Goal: Information Seeking & Learning: Learn about a topic

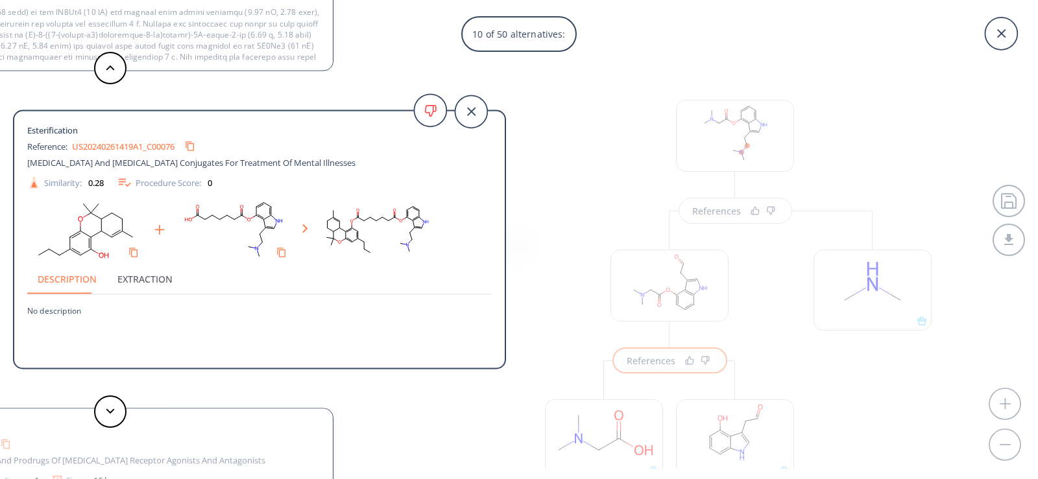
scroll to position [8, 0]
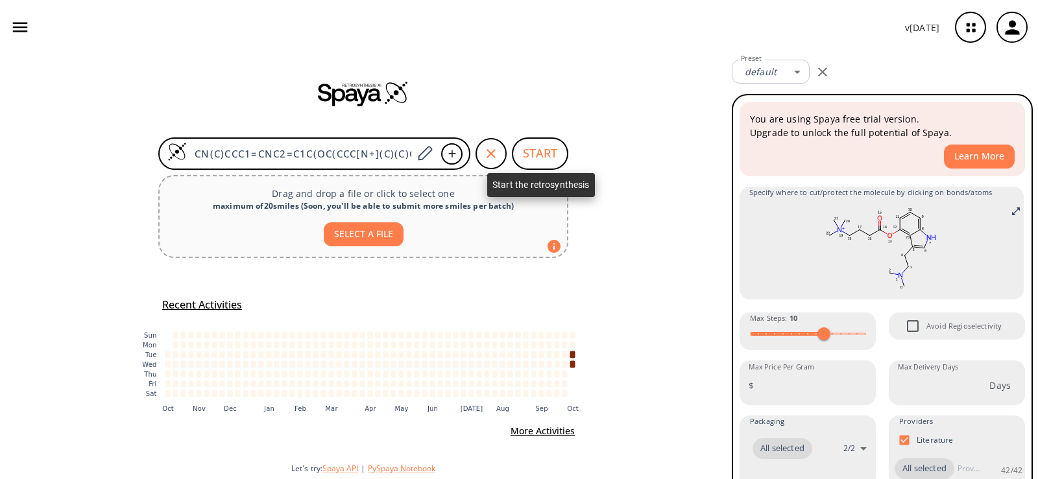
click at [533, 150] on button "START" at bounding box center [540, 154] width 56 height 32
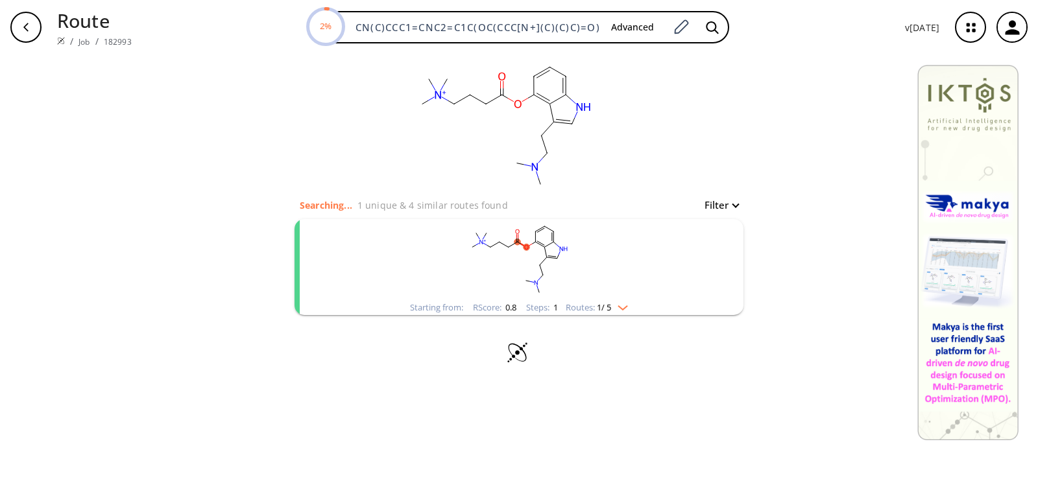
click at [523, 242] on icon "clusters" at bounding box center [522, 244] width 10 height 6
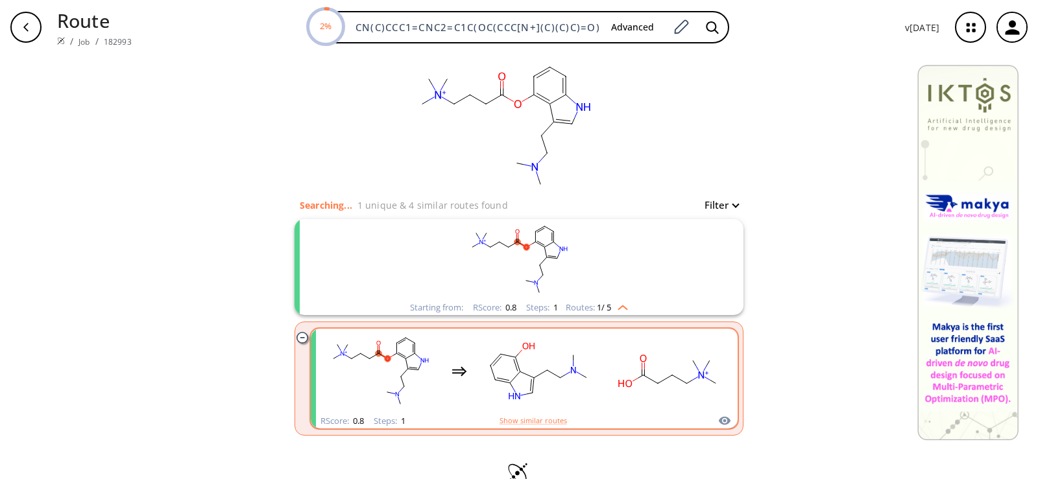
click at [480, 368] on rect "clusters" at bounding box center [538, 371] width 117 height 81
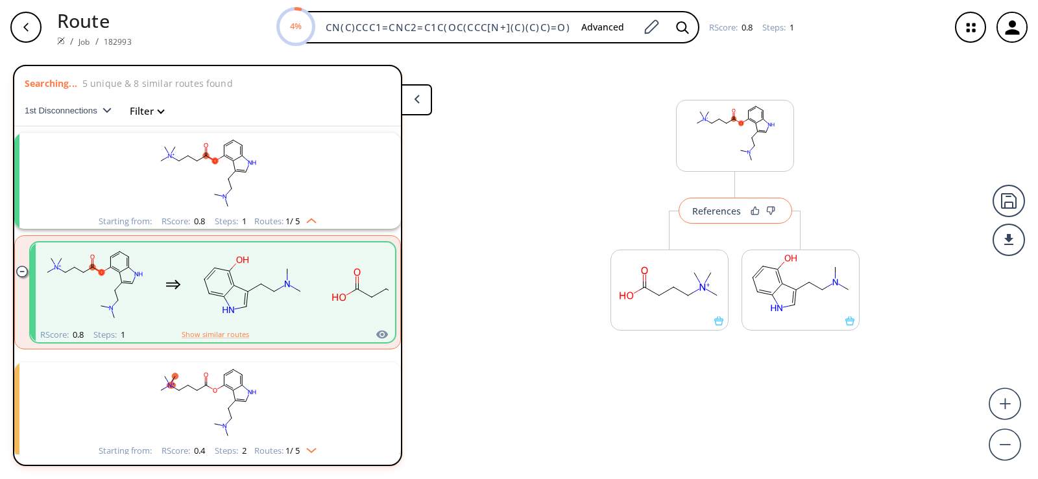
click at [728, 222] on button "References" at bounding box center [736, 211] width 114 height 26
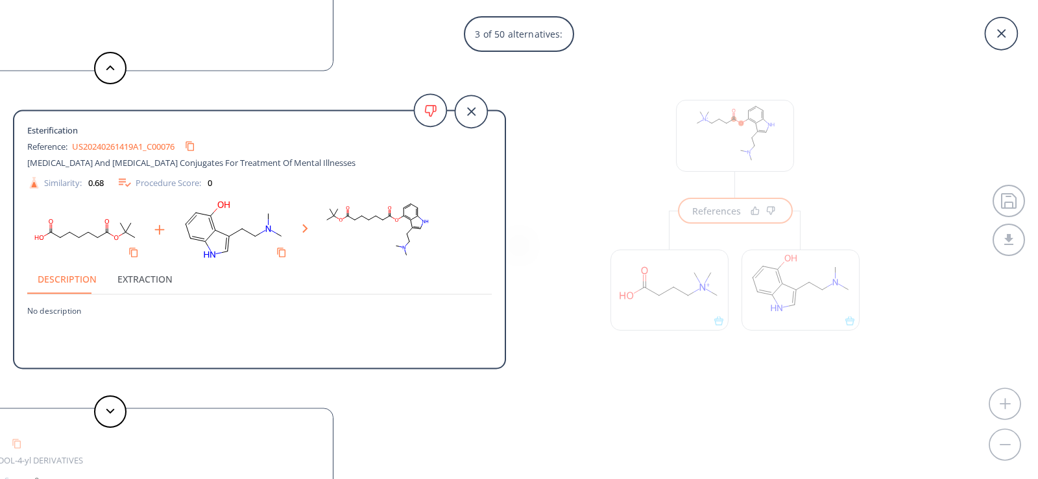
click at [607, 208] on div "3 of 50 alternatives: Esterification Reference: US20240269113A1_0213 3-(2-(DIME…" at bounding box center [519, 239] width 1038 height 479
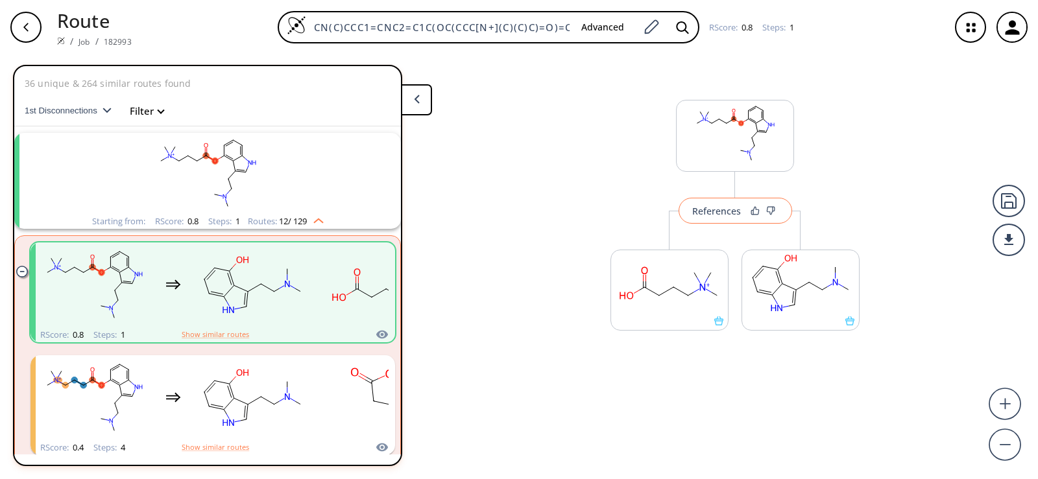
click at [727, 217] on button "References" at bounding box center [736, 211] width 114 height 26
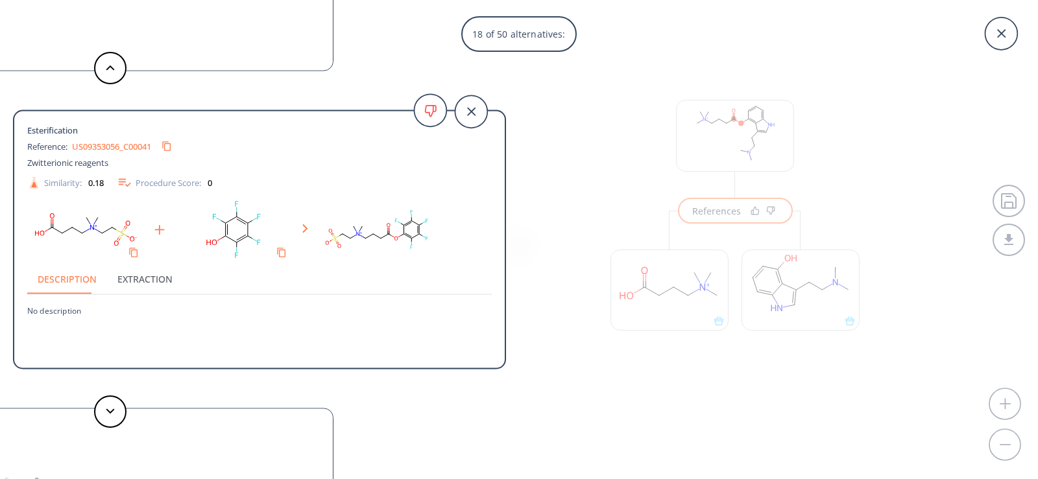
click at [136, 296] on p "No description" at bounding box center [259, 305] width 464 height 21
click at [104, 144] on link "US09353056_C00041" at bounding box center [111, 146] width 79 height 8
drag, startPoint x: 173, startPoint y: 145, endPoint x: 231, endPoint y: 123, distance: 61.6
click at [231, 123] on div "Esterification Reference: US09353056_C00041 Zwitterionic reagents Similarity: 0…" at bounding box center [259, 242] width 490 height 240
